Goal: Task Accomplishment & Management: Use online tool/utility

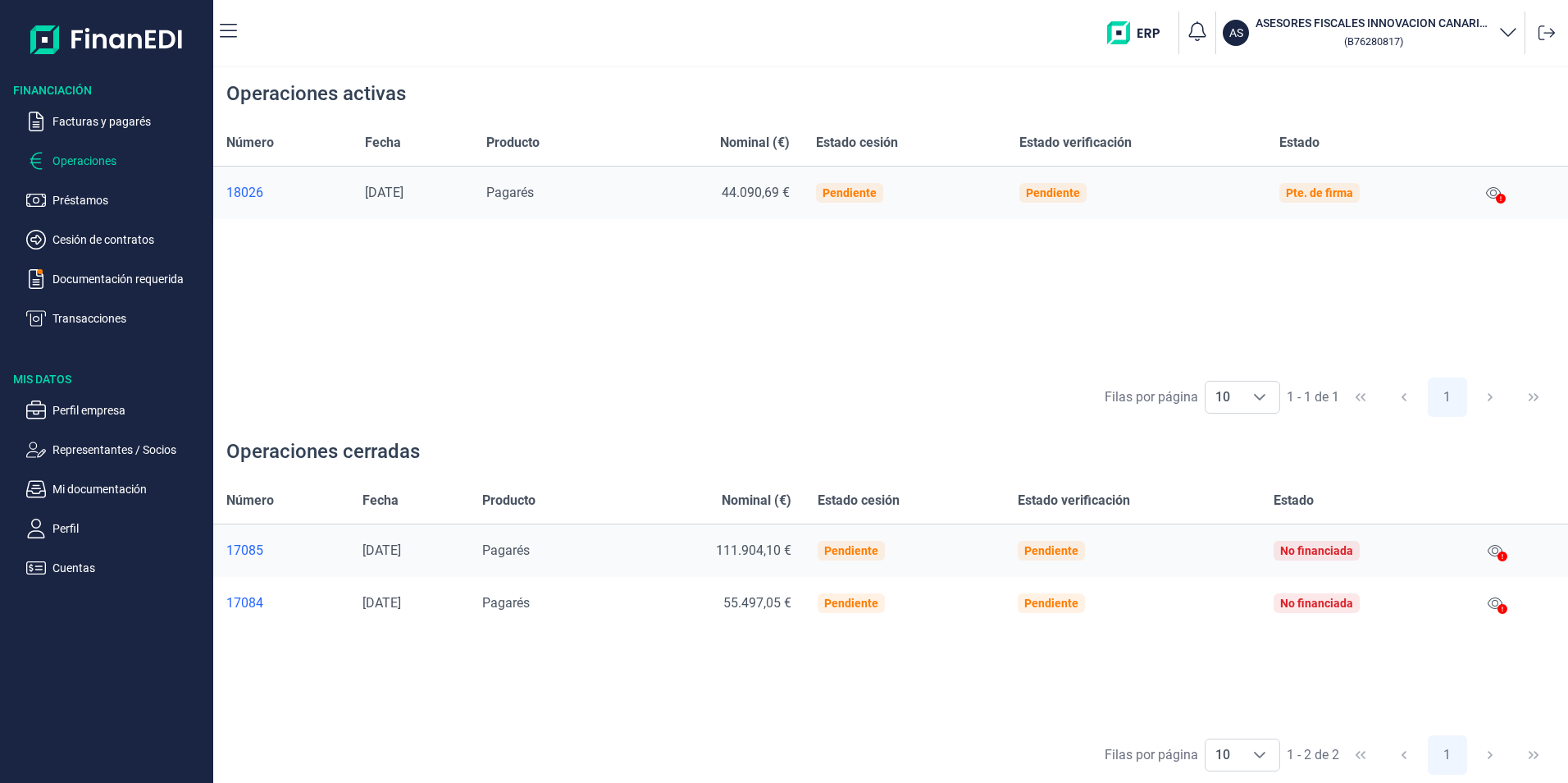
click at [1504, 195] on icon at bounding box center [1500, 198] width 10 height 10
click at [129, 280] on p "Documentación requerida" at bounding box center [130, 278] width 154 height 19
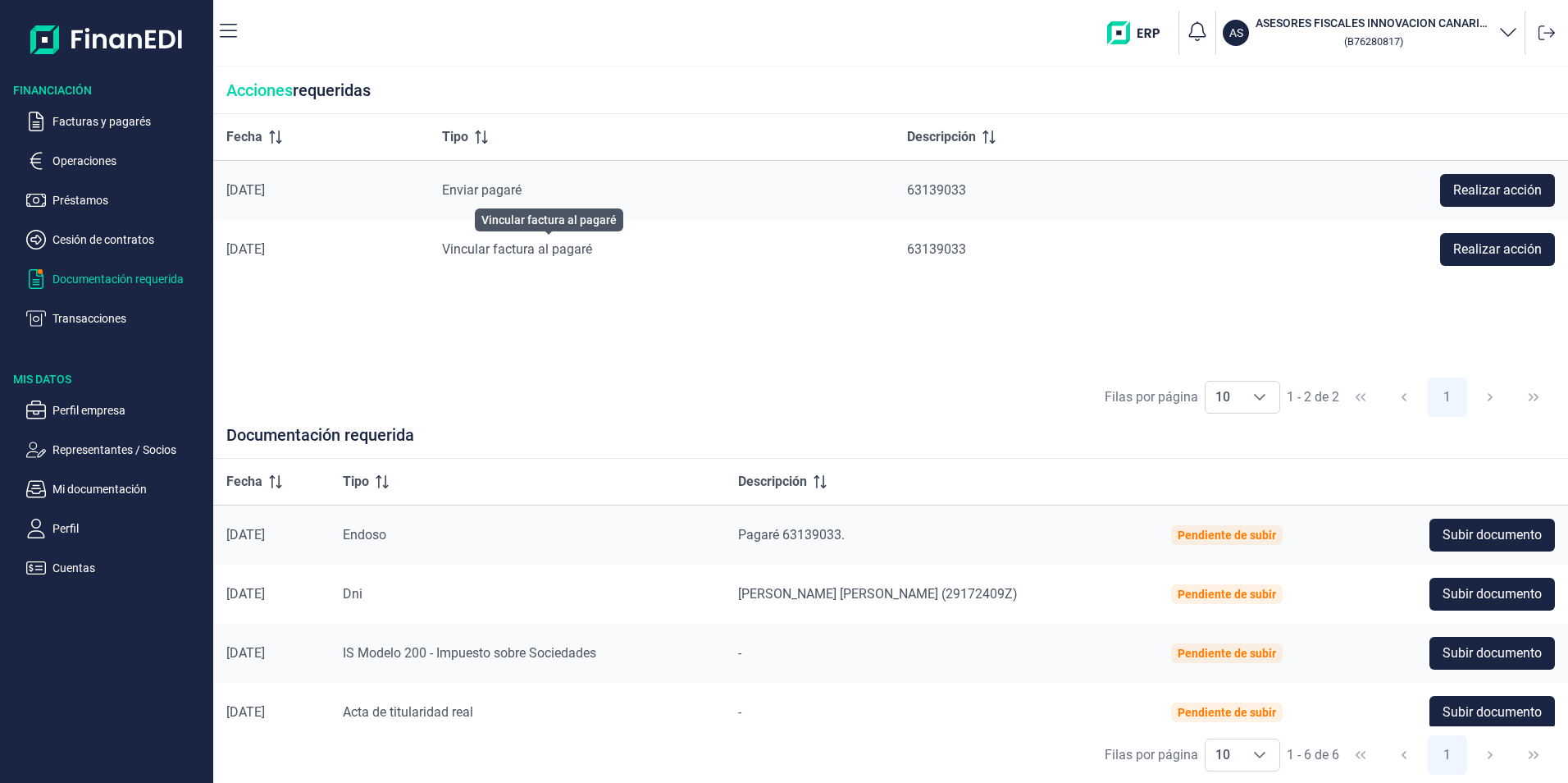
click at [528, 246] on span "Vincular factura al pagaré" at bounding box center [517, 248] width 150 height 16
click at [1465, 535] on span "Subir documento" at bounding box center [1492, 535] width 99 height 19
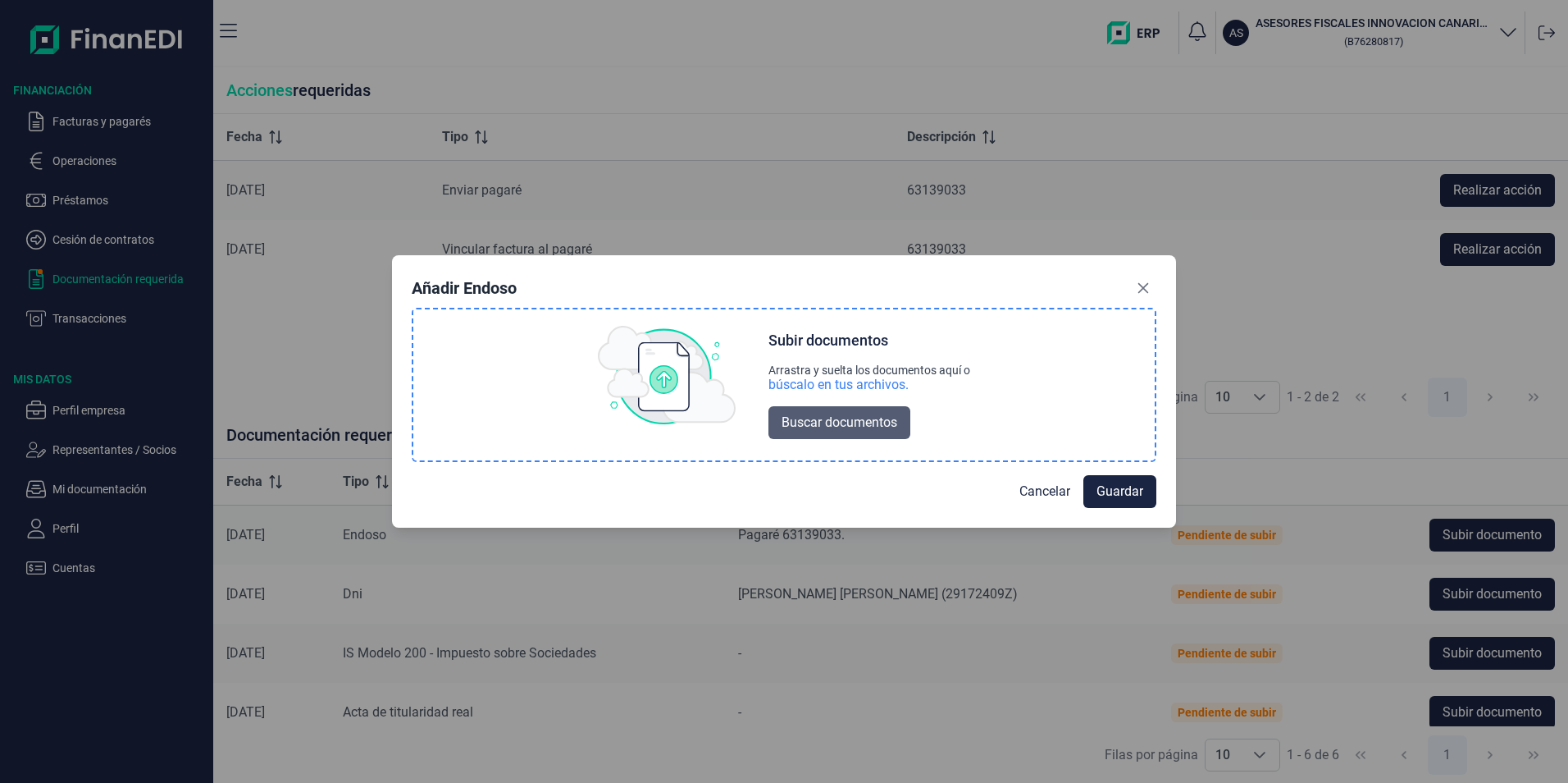
click at [848, 430] on span "Buscar documentos" at bounding box center [839, 422] width 116 height 19
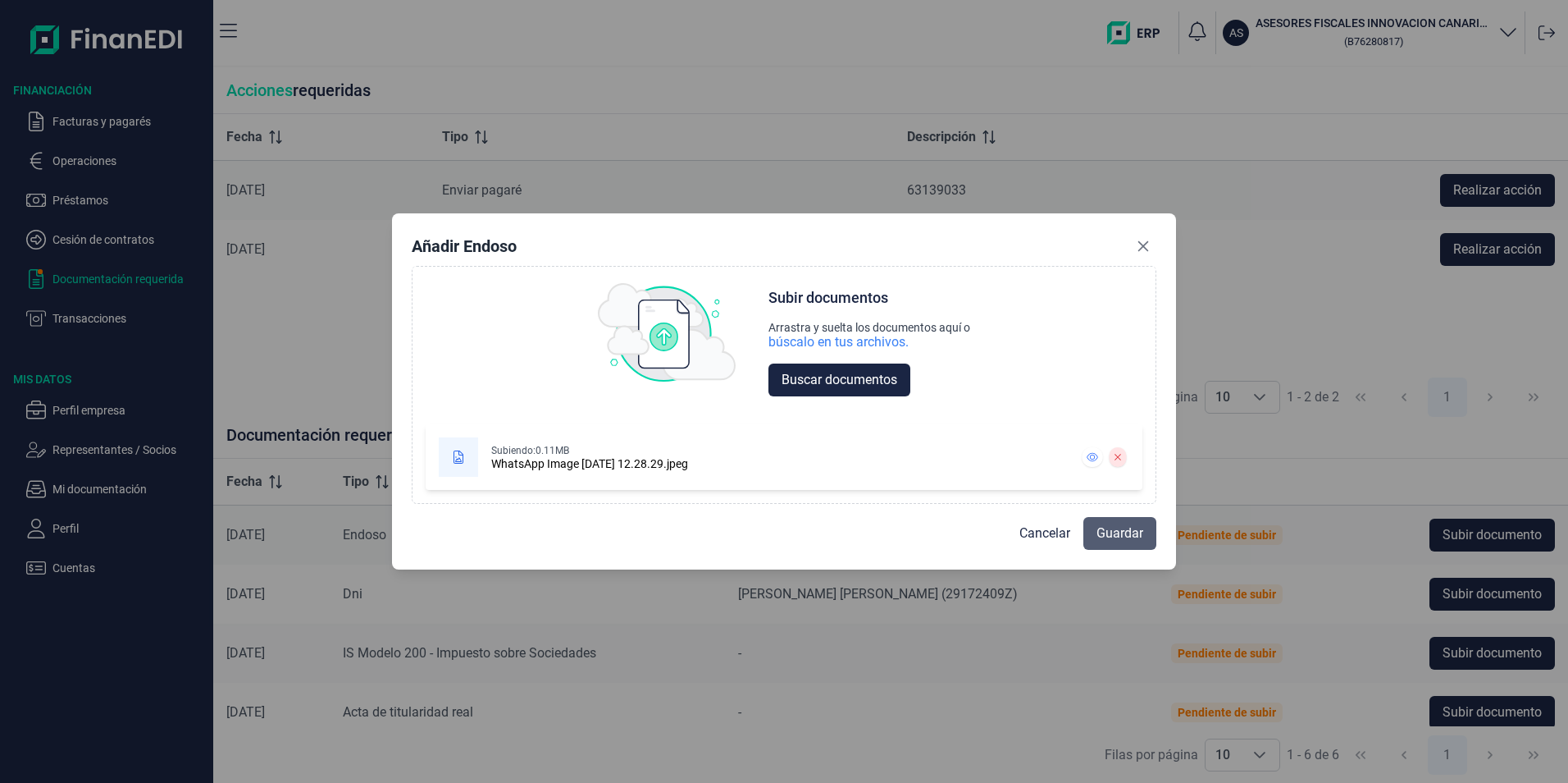
click at [1103, 530] on span "Guardar" at bounding box center [1120, 533] width 46 height 19
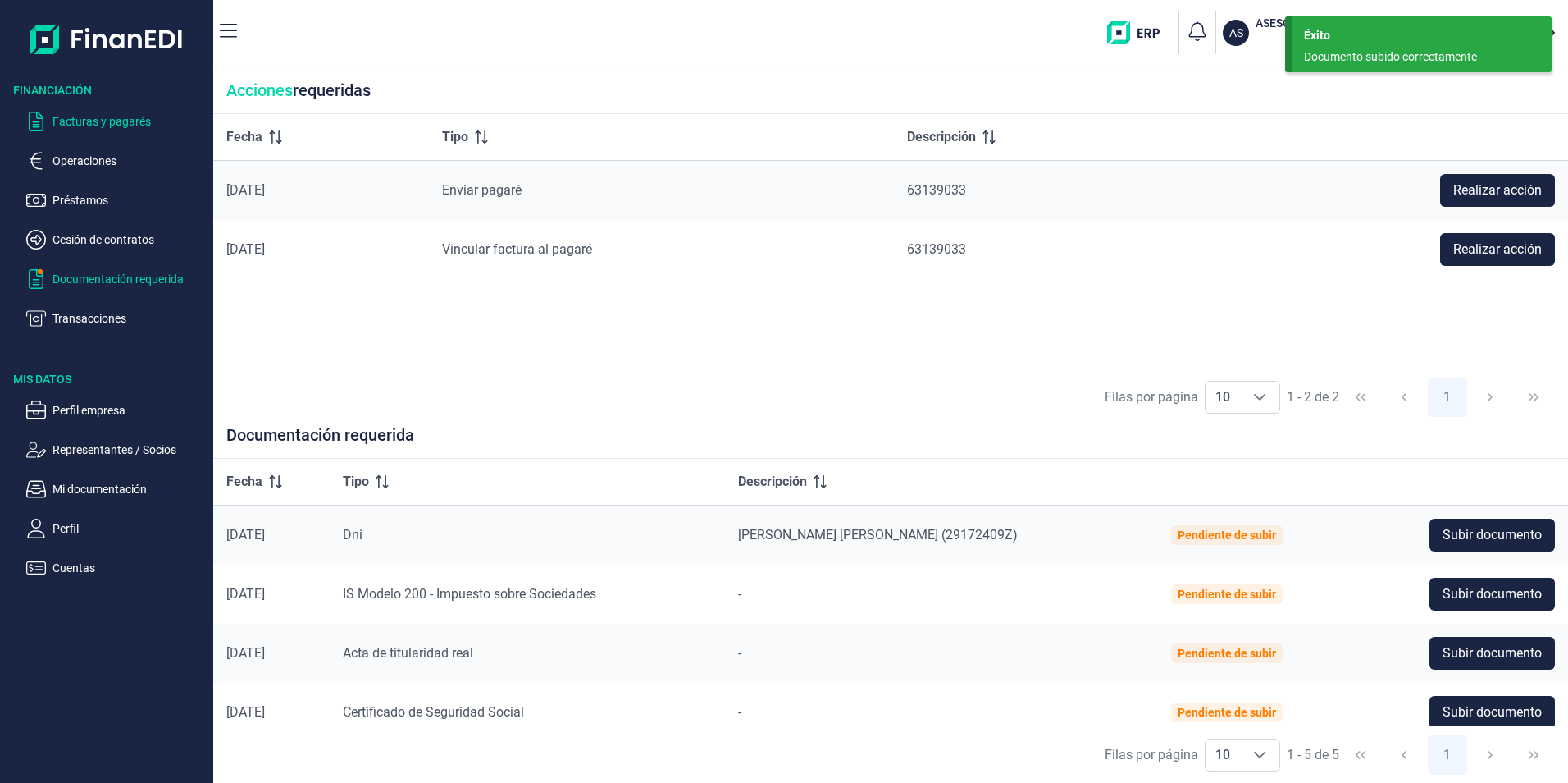
click at [82, 125] on p "Facturas y pagarés" at bounding box center [130, 120] width 154 height 19
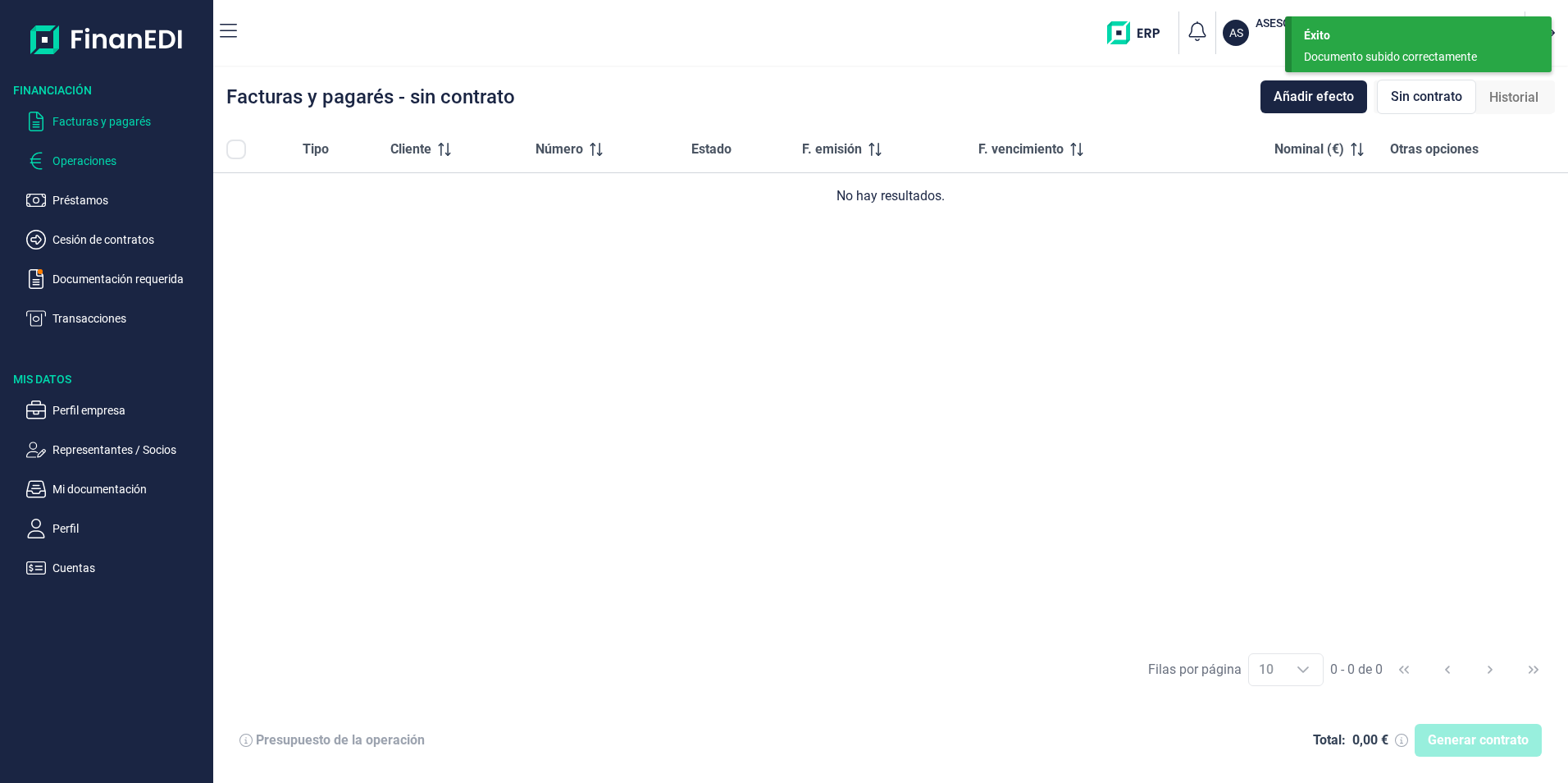
click at [79, 162] on p "Operaciones" at bounding box center [130, 160] width 154 height 19
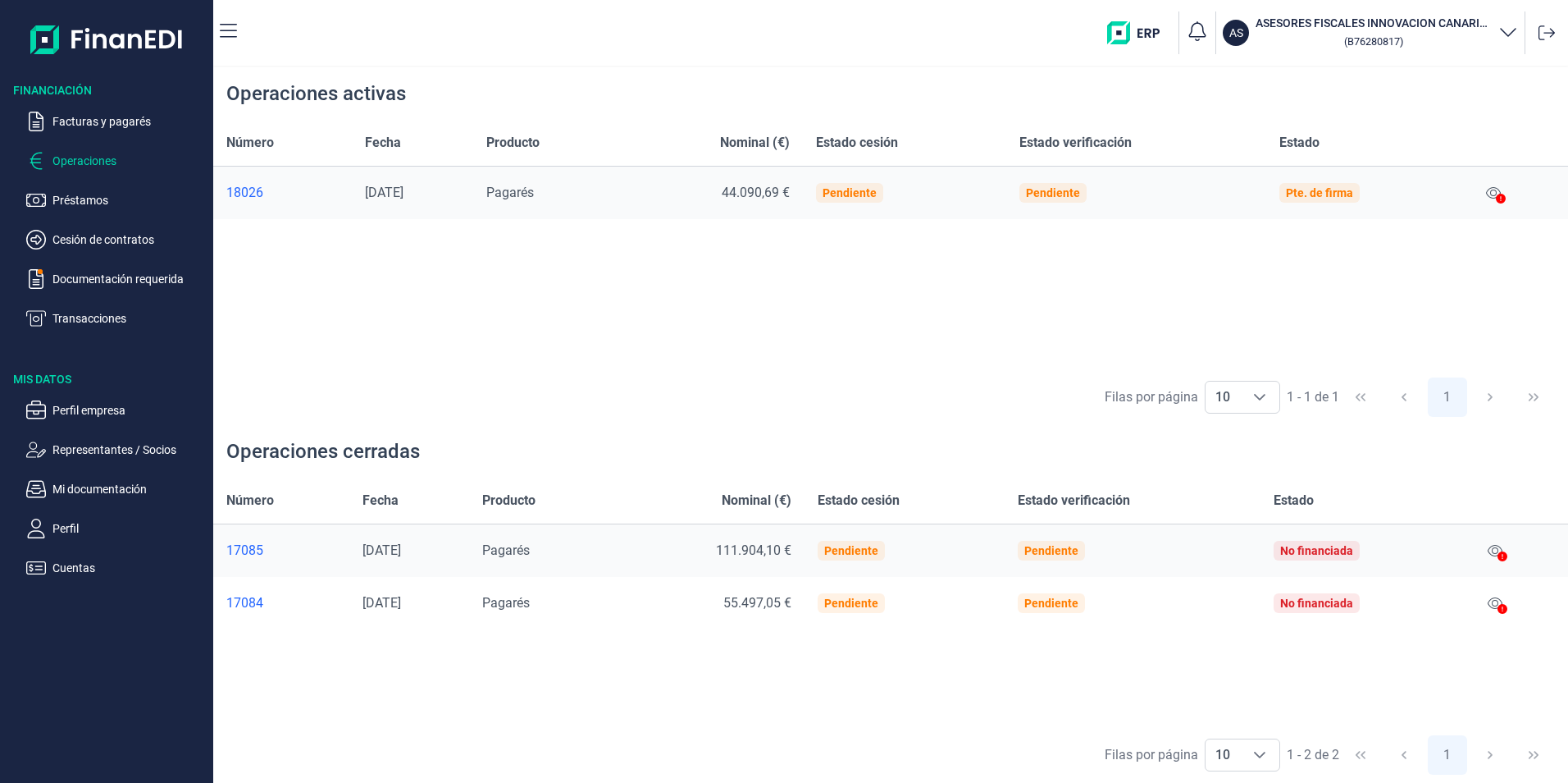
click at [993, 299] on div "Número Fecha Producto Nominal (€) Estado cesión Estado verificación Estado 1802…" at bounding box center [890, 244] width 1355 height 248
click at [1499, 192] on icon at bounding box center [1493, 193] width 15 height 13
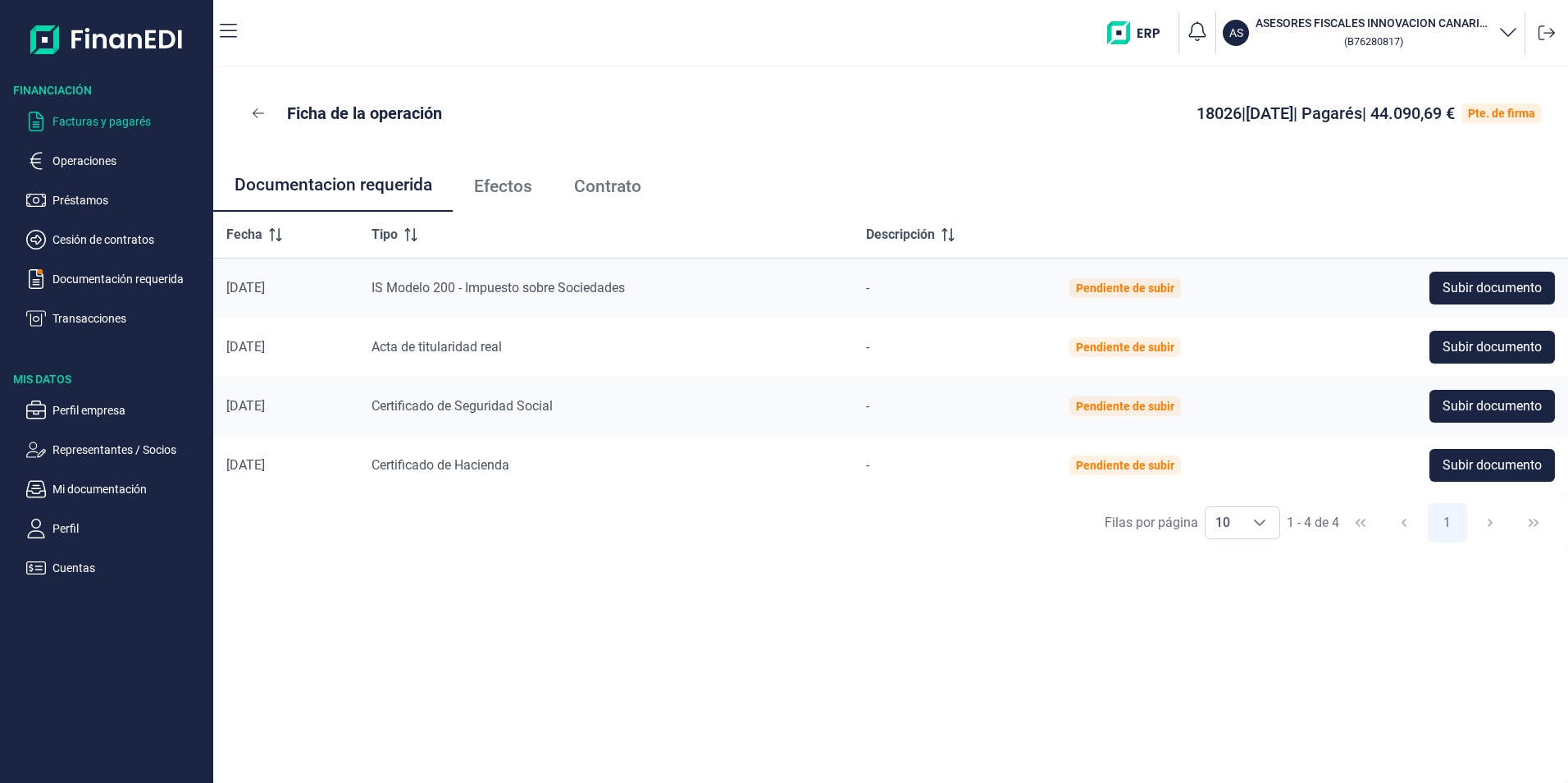
click at [78, 121] on p "Facturas y pagarés" at bounding box center [130, 120] width 154 height 19
